Goal: Task Accomplishment & Management: Manage account settings

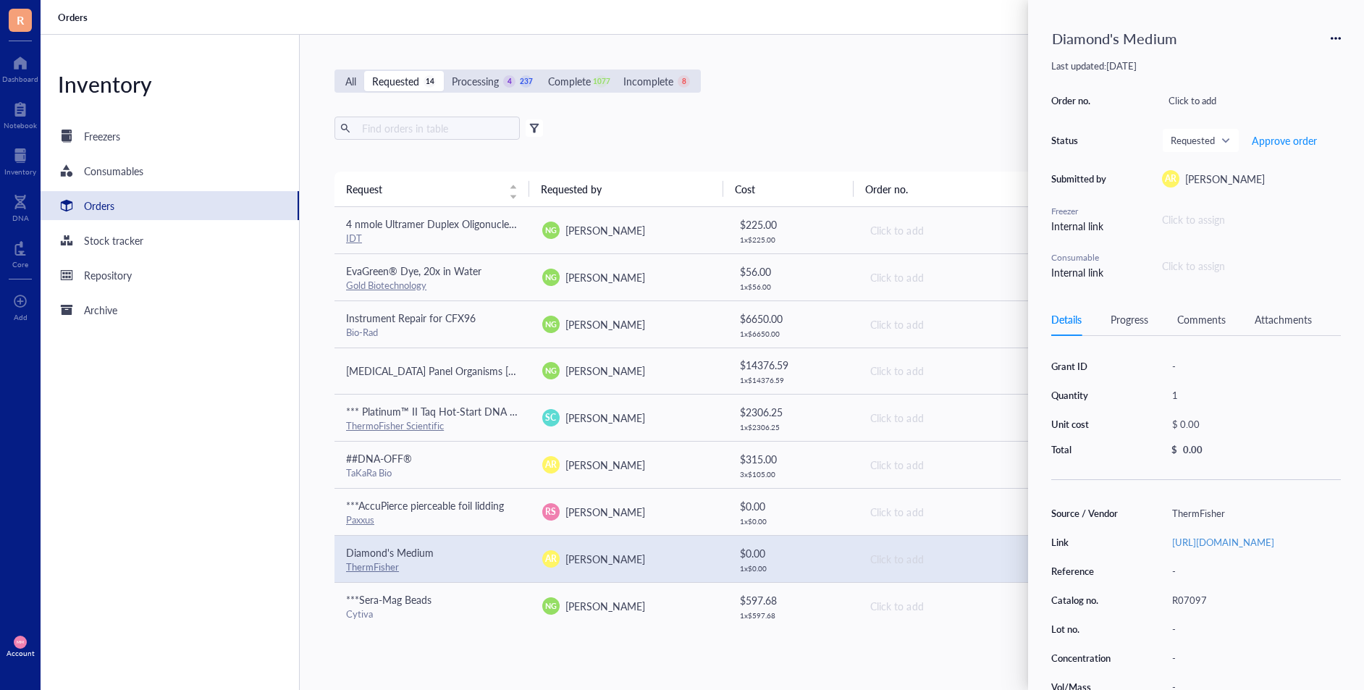
click at [835, 106] on div "All Requested 14 Processing 4 237 Complete 1077 Incomplete 8 New order Export O…" at bounding box center [825, 362] width 1050 height 655
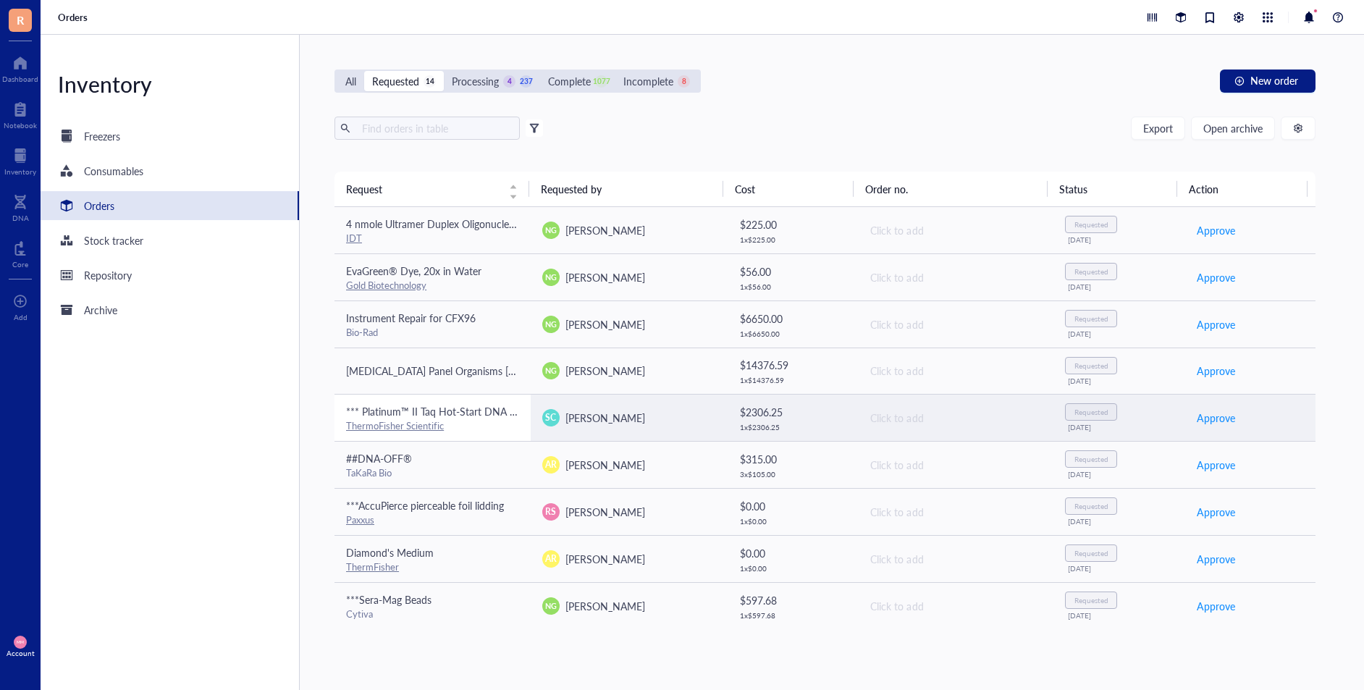
click at [420, 418] on link "ThermoFisher Scientific" at bounding box center [395, 425] width 98 height 14
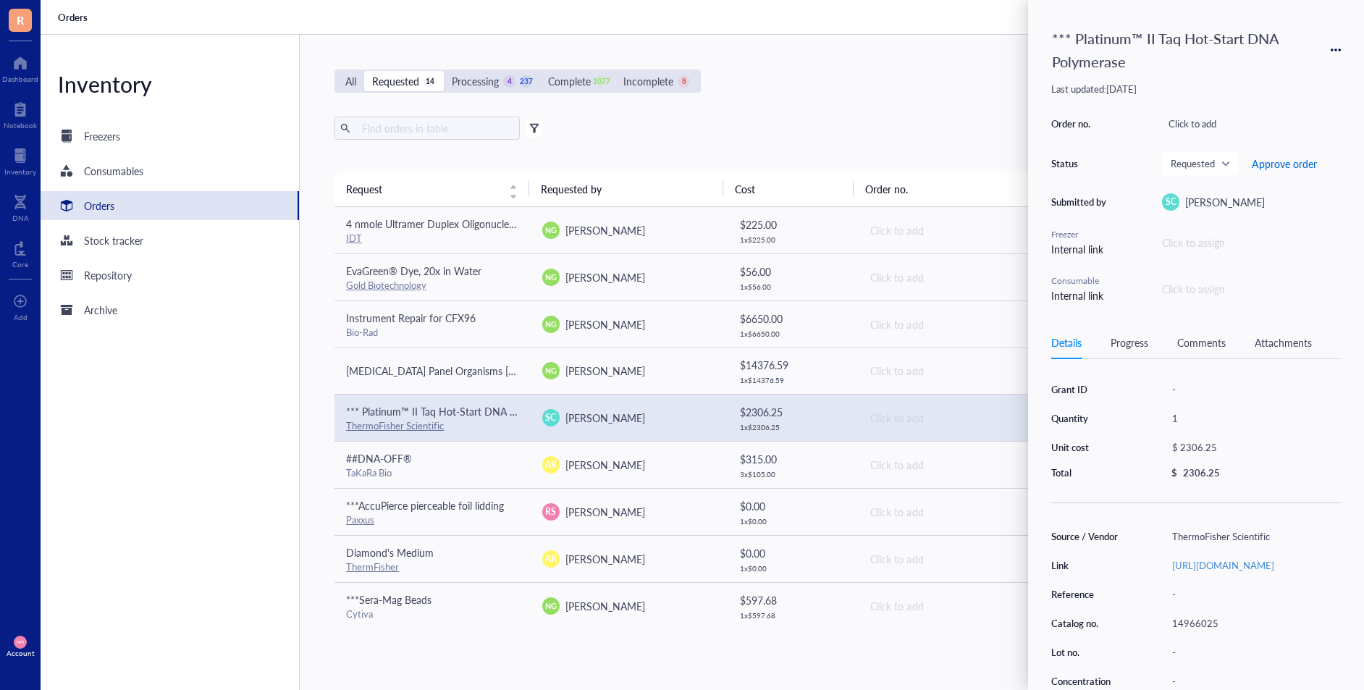
click at [1268, 164] on span "Approve order" at bounding box center [1284, 164] width 65 height 12
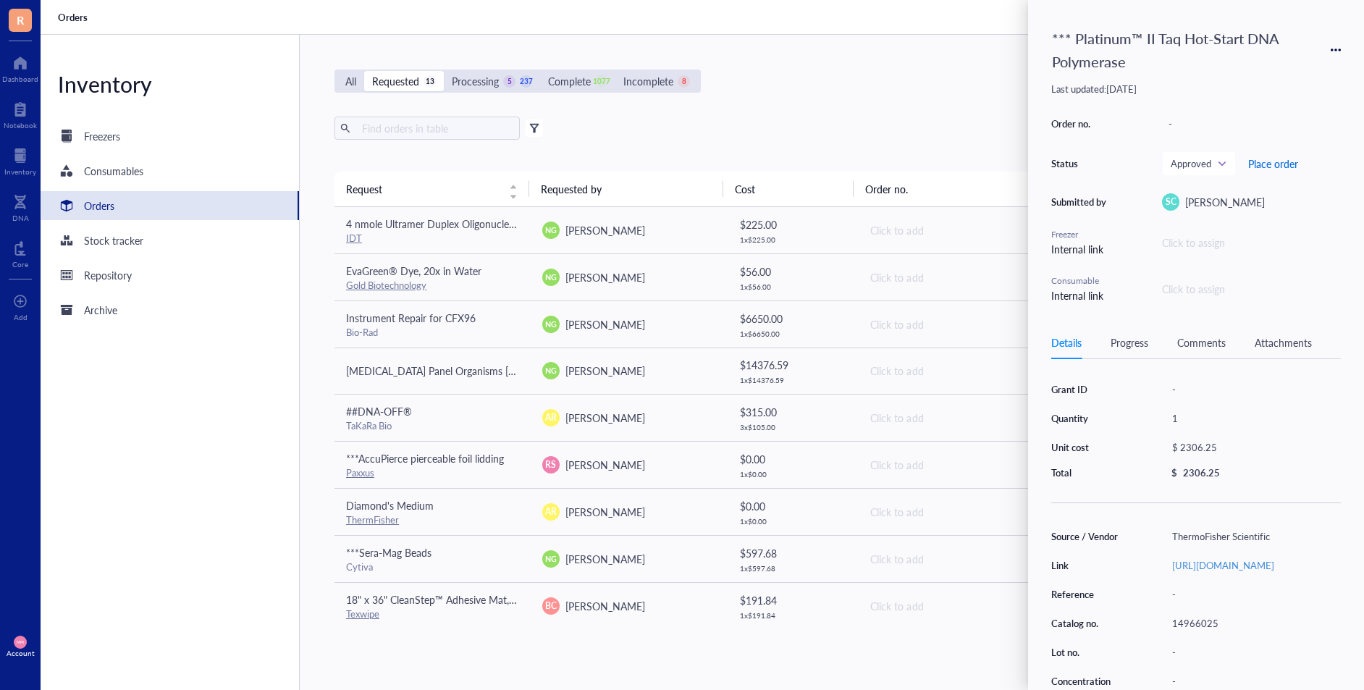
click at [1268, 164] on span "Place order" at bounding box center [1273, 164] width 50 height 12
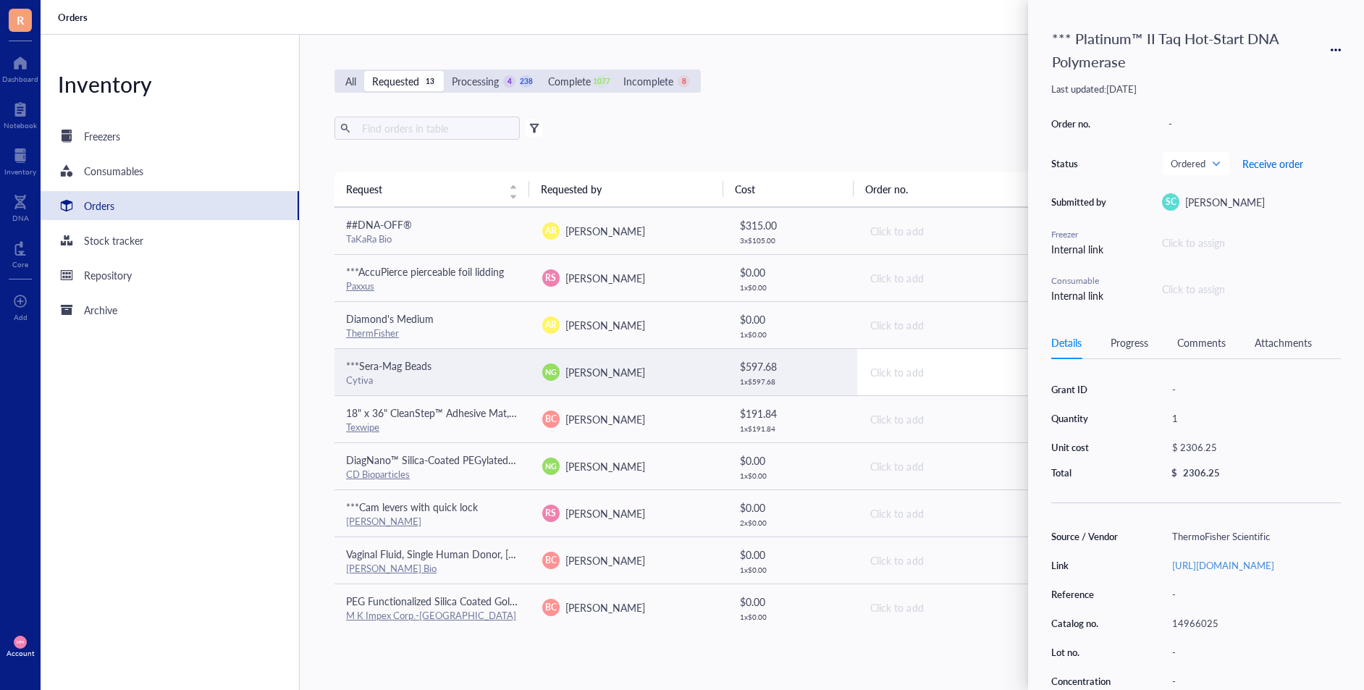
scroll to position [196, 0]
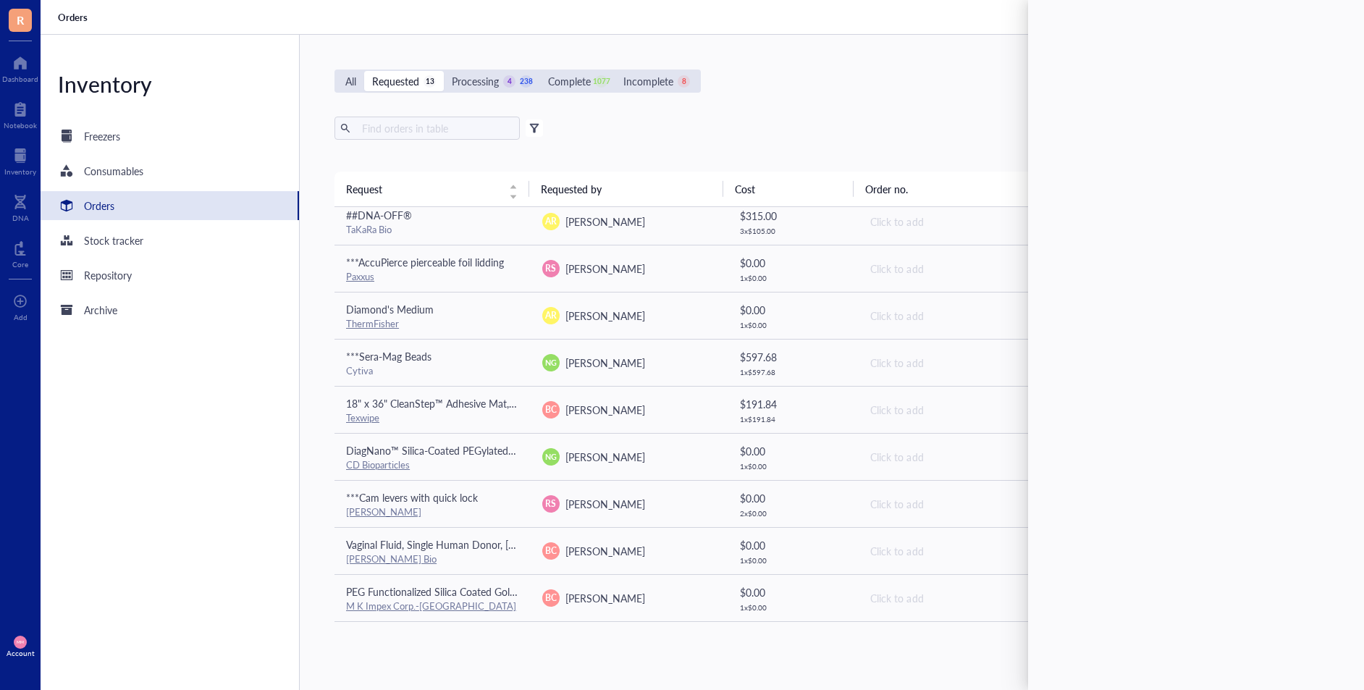
click at [863, 114] on div "All Requested 13 Processing 4 238 Complete 1077 Incomplete 8 New order Export O…" at bounding box center [825, 362] width 1050 height 655
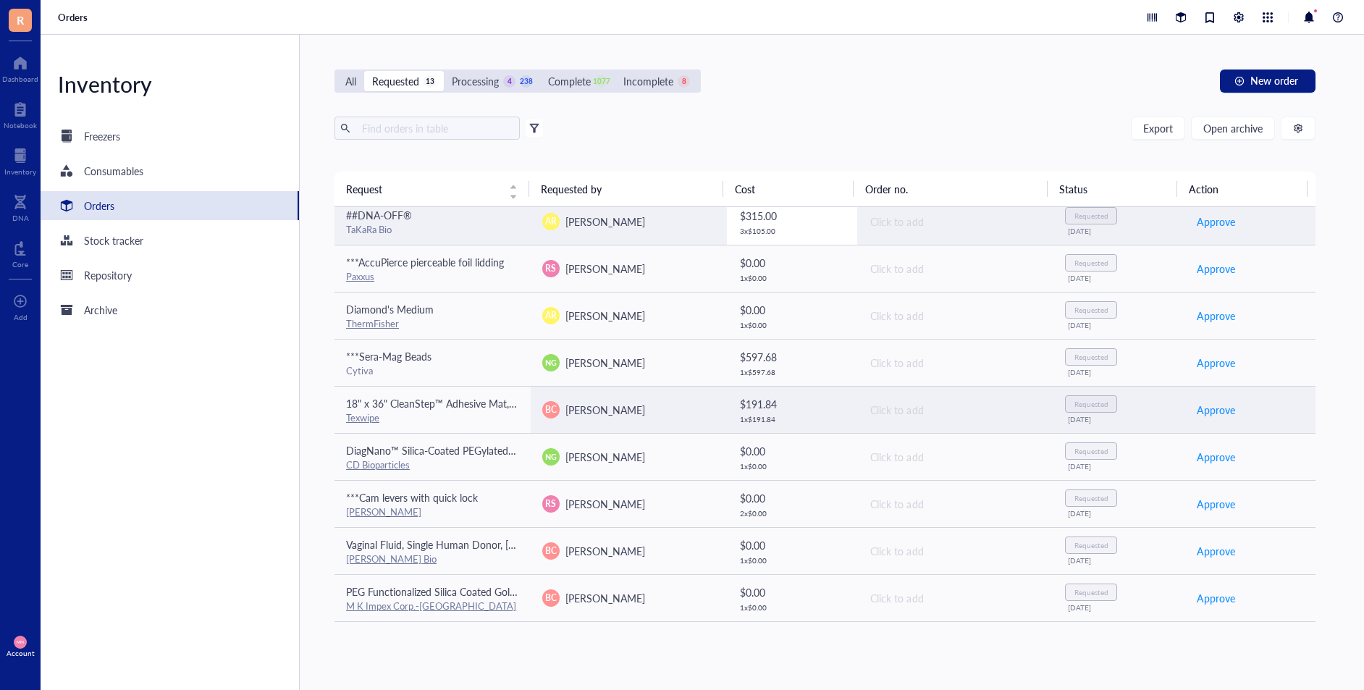
scroll to position [0, 0]
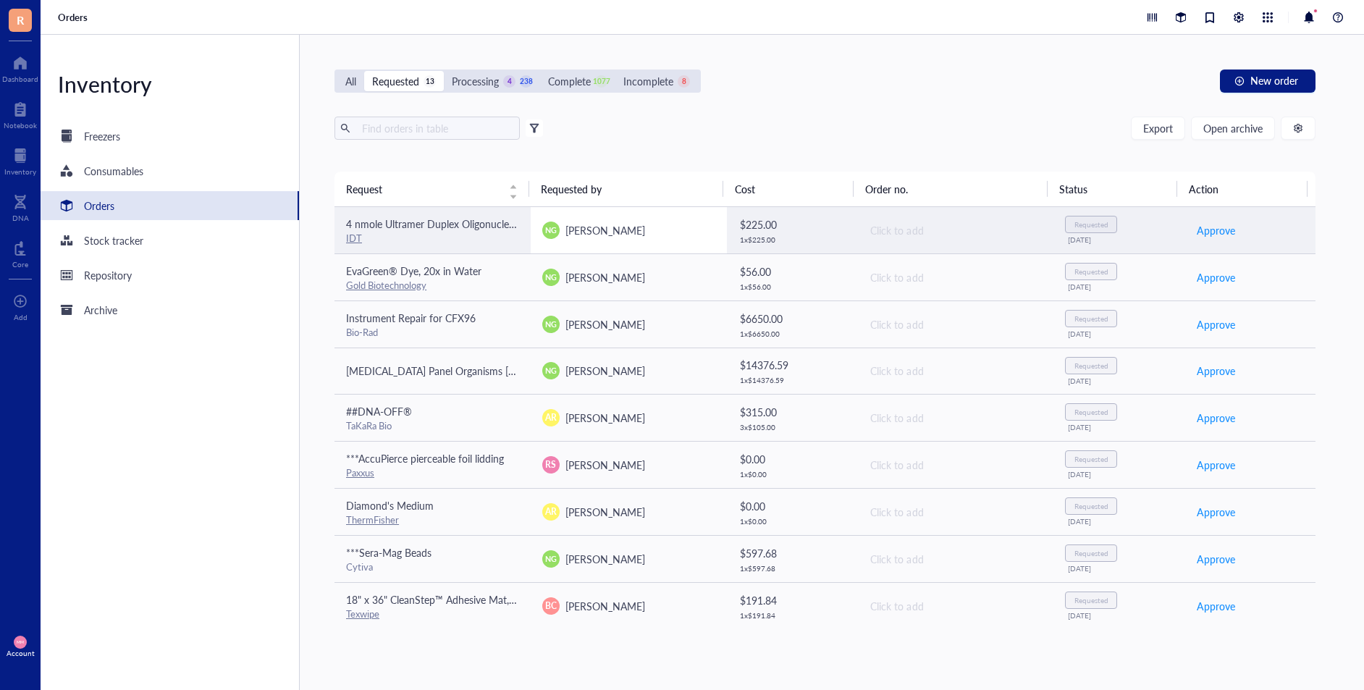
click at [646, 239] on td "NG [PERSON_NAME]" at bounding box center [629, 230] width 196 height 47
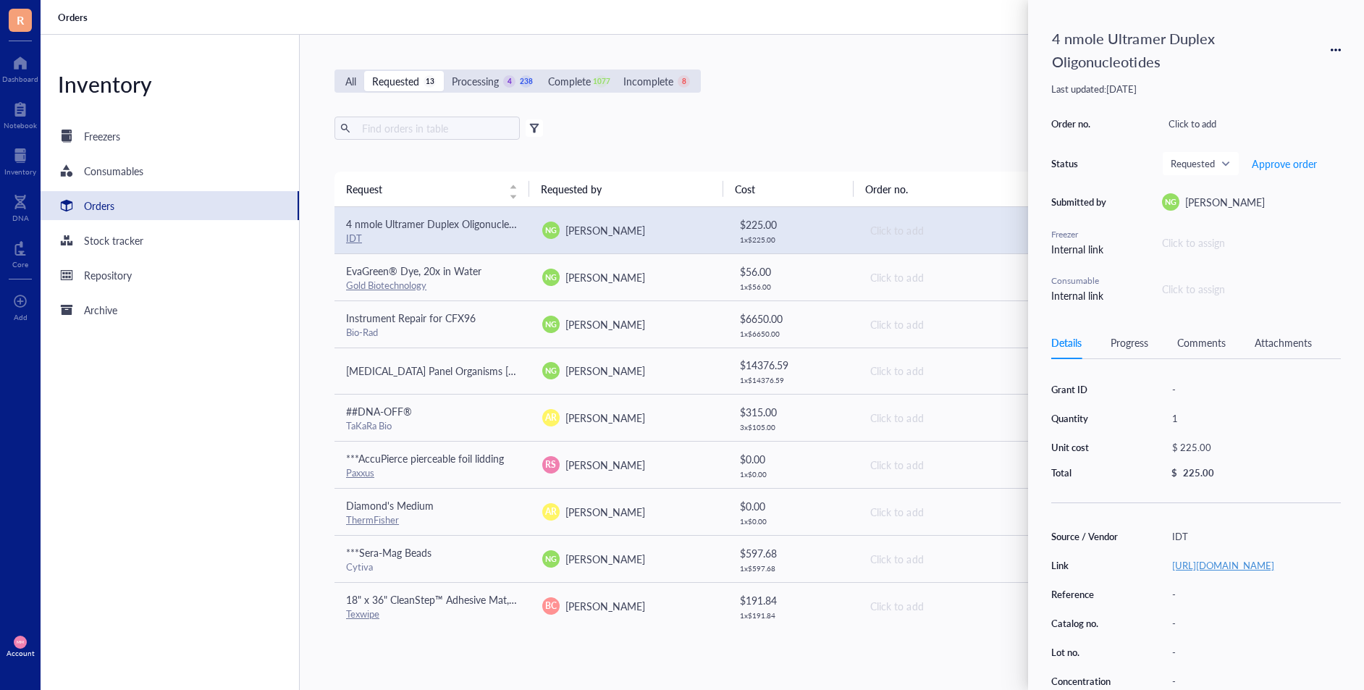
click at [1237, 570] on link "[URL][DOMAIN_NAME]" at bounding box center [1223, 565] width 102 height 14
click at [1291, 166] on span "Approve order" at bounding box center [1284, 164] width 65 height 12
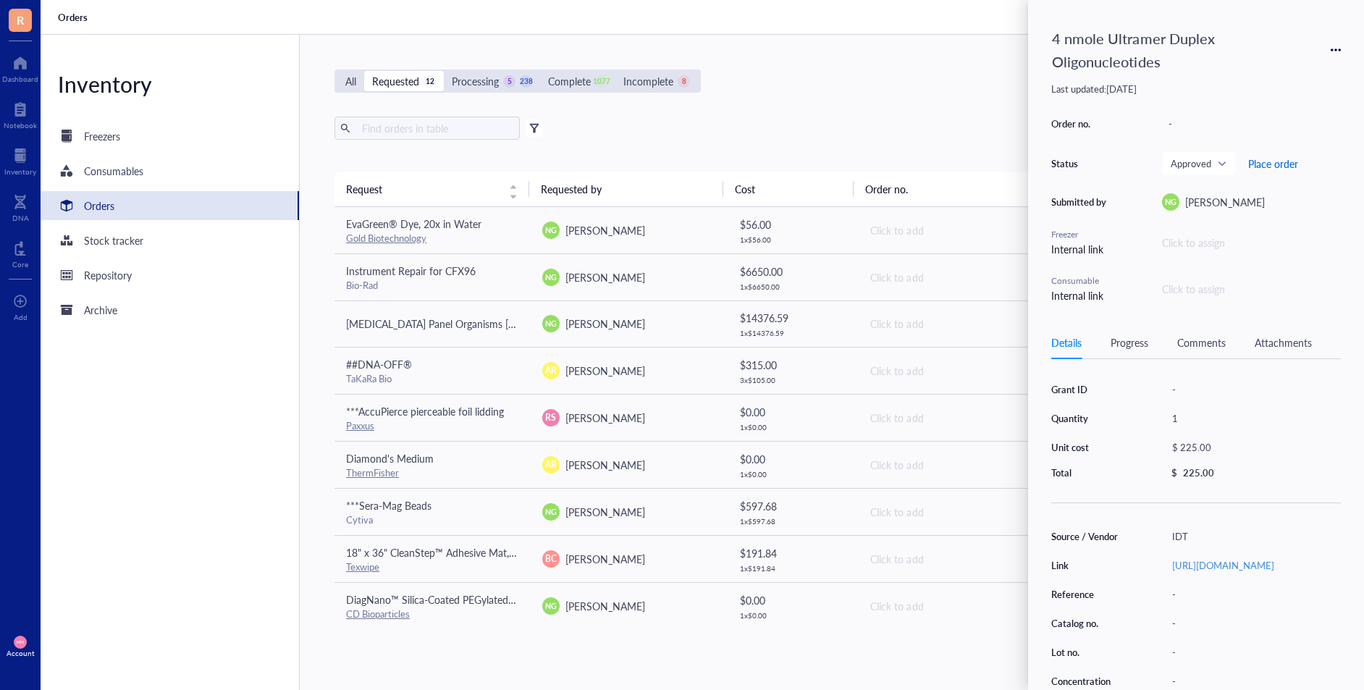
click at [1270, 165] on span "Place order" at bounding box center [1273, 164] width 50 height 12
click at [910, 88] on div "All Requested 12 Processing 4 239 Complete 1077 Incomplete 8 New order" at bounding box center [824, 80] width 981 height 23
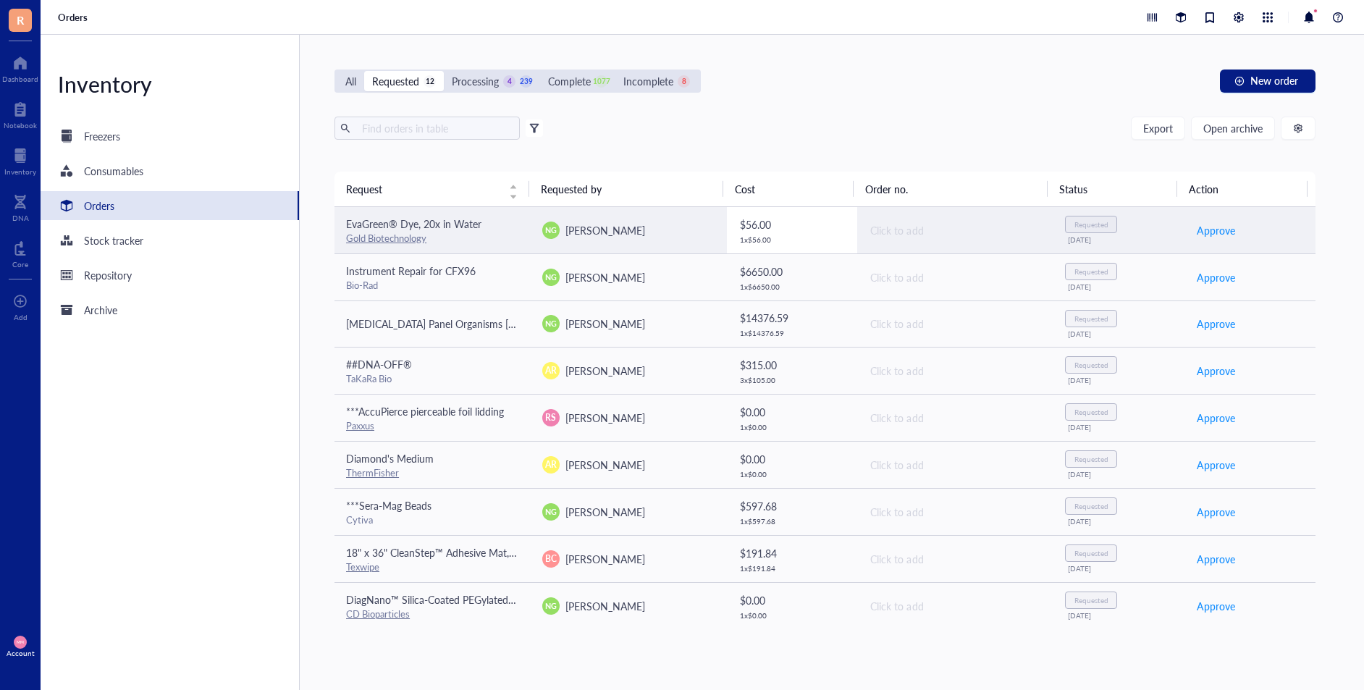
click at [769, 225] on div "$ 56.00" at bounding box center [793, 224] width 106 height 16
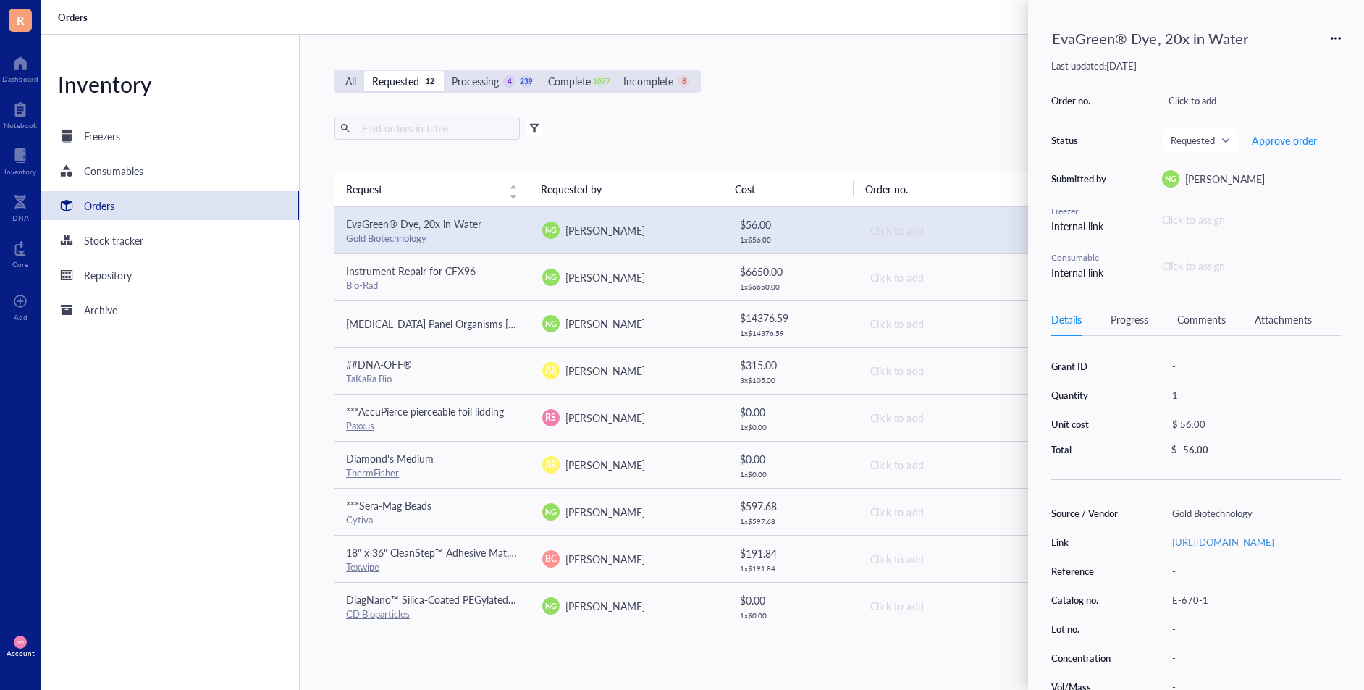
click at [1210, 541] on link "[URL][DOMAIN_NAME]" at bounding box center [1223, 542] width 102 height 14
click at [1266, 143] on span "Approve order" at bounding box center [1284, 141] width 65 height 12
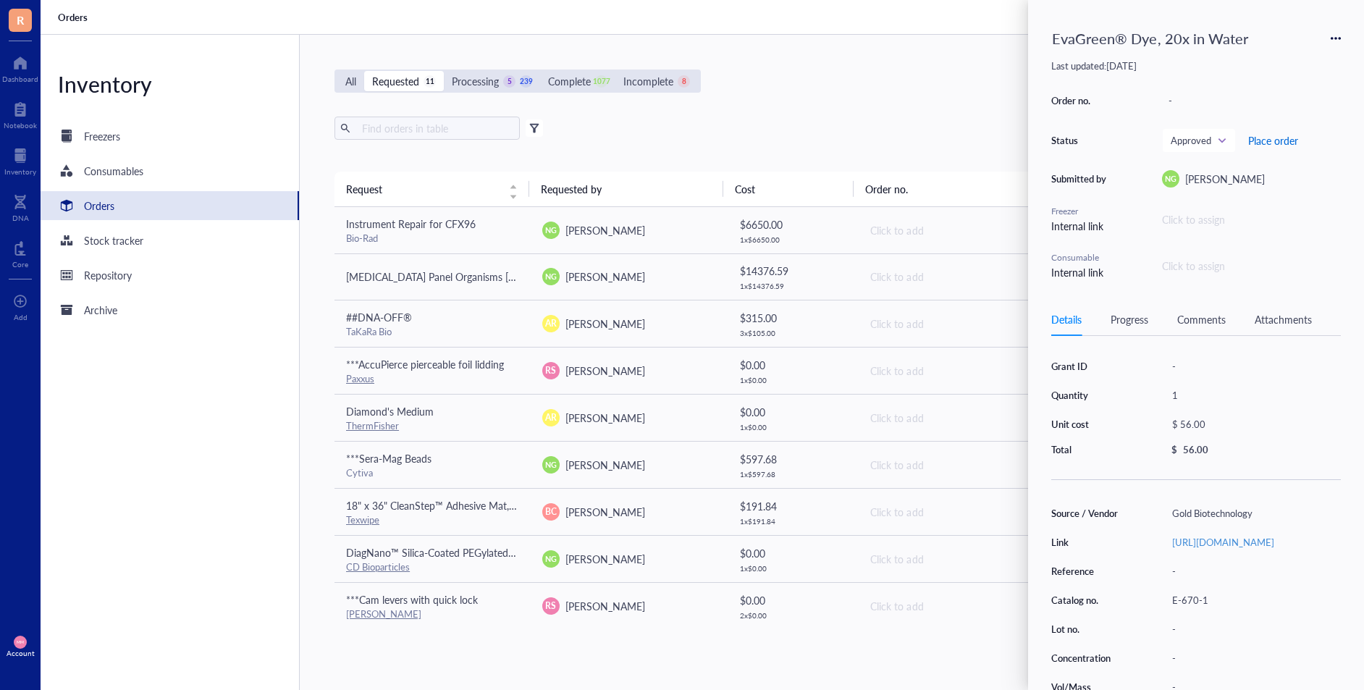
click at [1266, 143] on span "Place order" at bounding box center [1273, 141] width 50 height 12
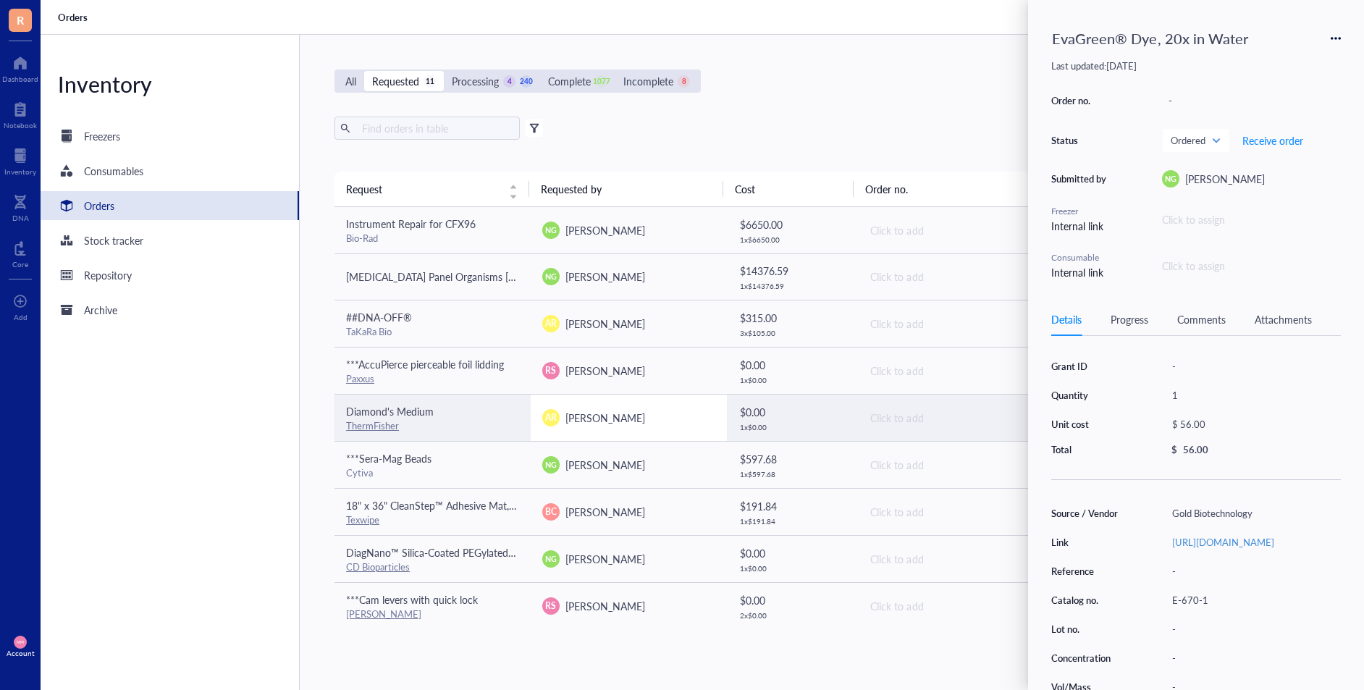
click at [641, 408] on td "AR [PERSON_NAME]" at bounding box center [629, 417] width 196 height 47
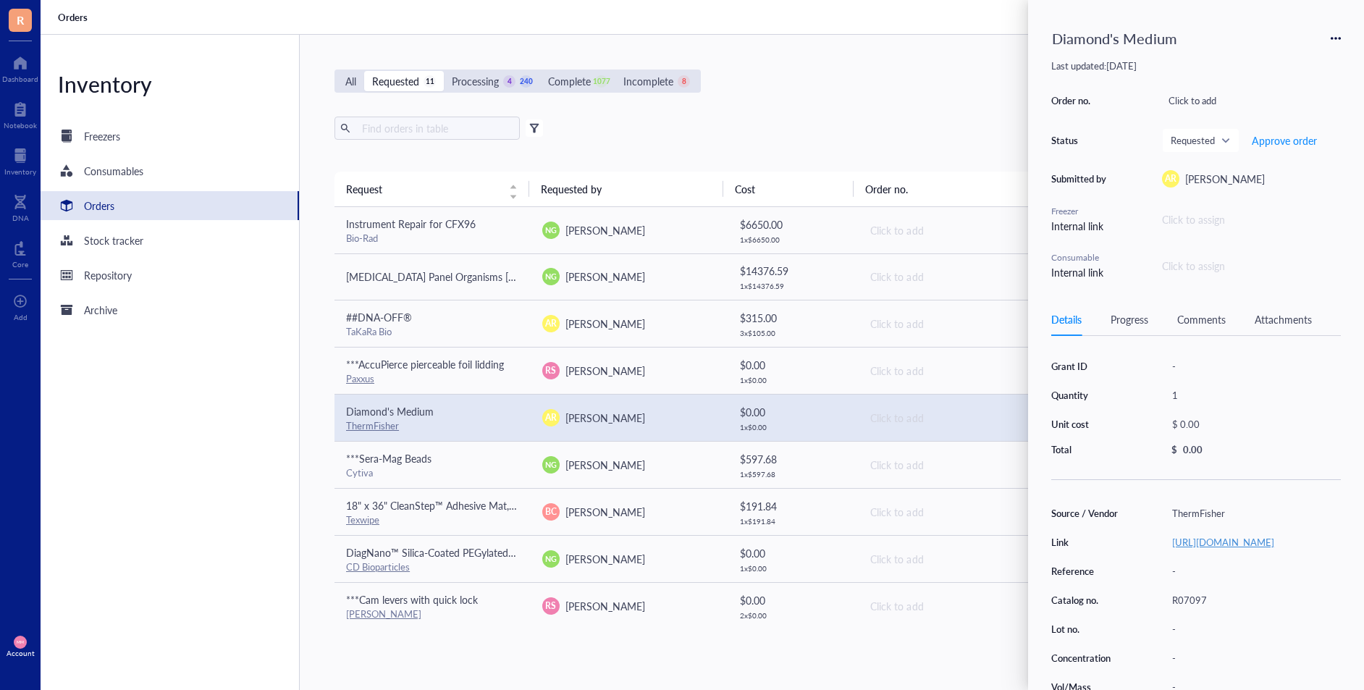
click at [1246, 541] on link "[URL][DOMAIN_NAME]" at bounding box center [1223, 542] width 102 height 14
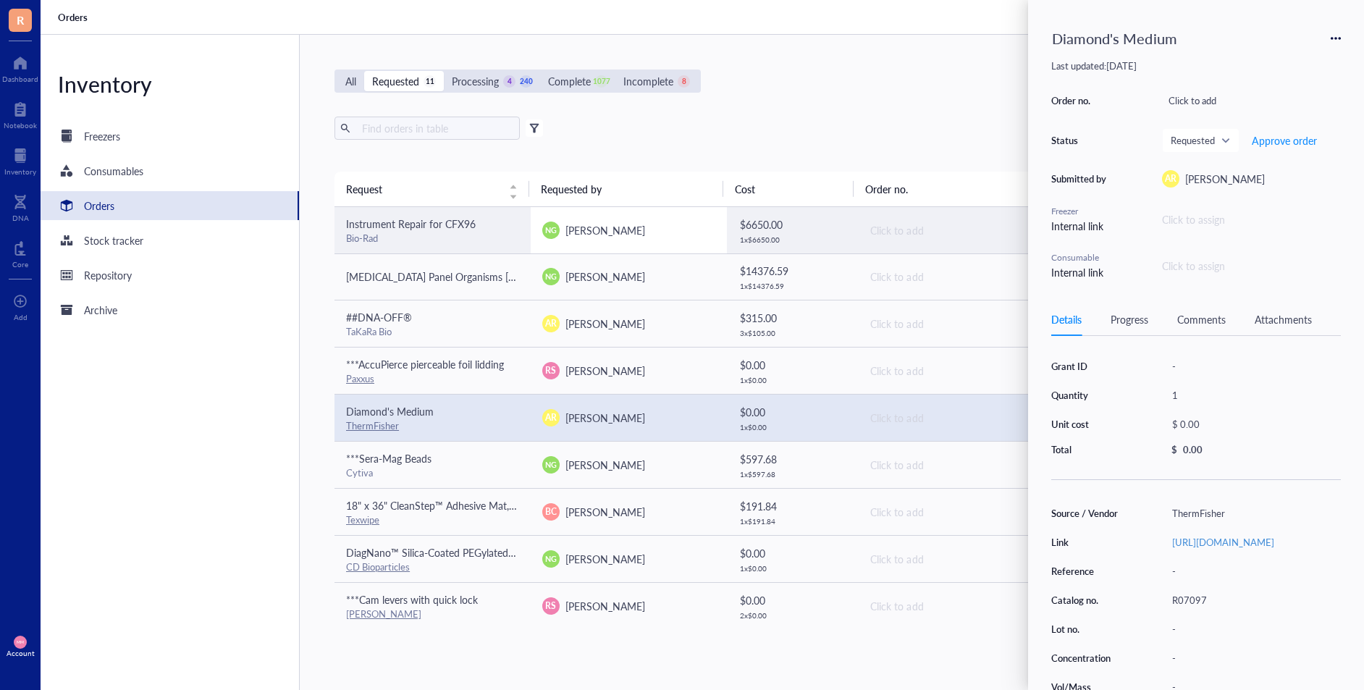
click at [600, 229] on span "[PERSON_NAME]" at bounding box center [605, 230] width 80 height 14
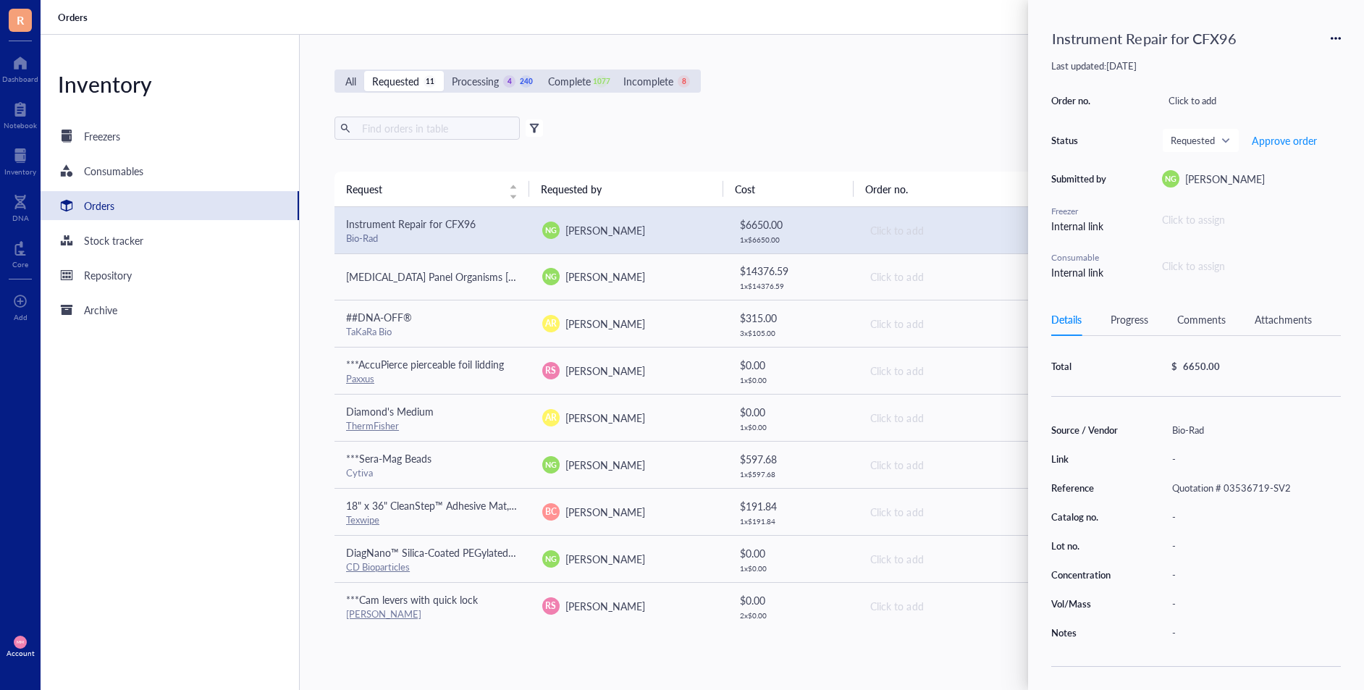
scroll to position [89, 0]
